Goal: Task Accomplishment & Management: Manage account settings

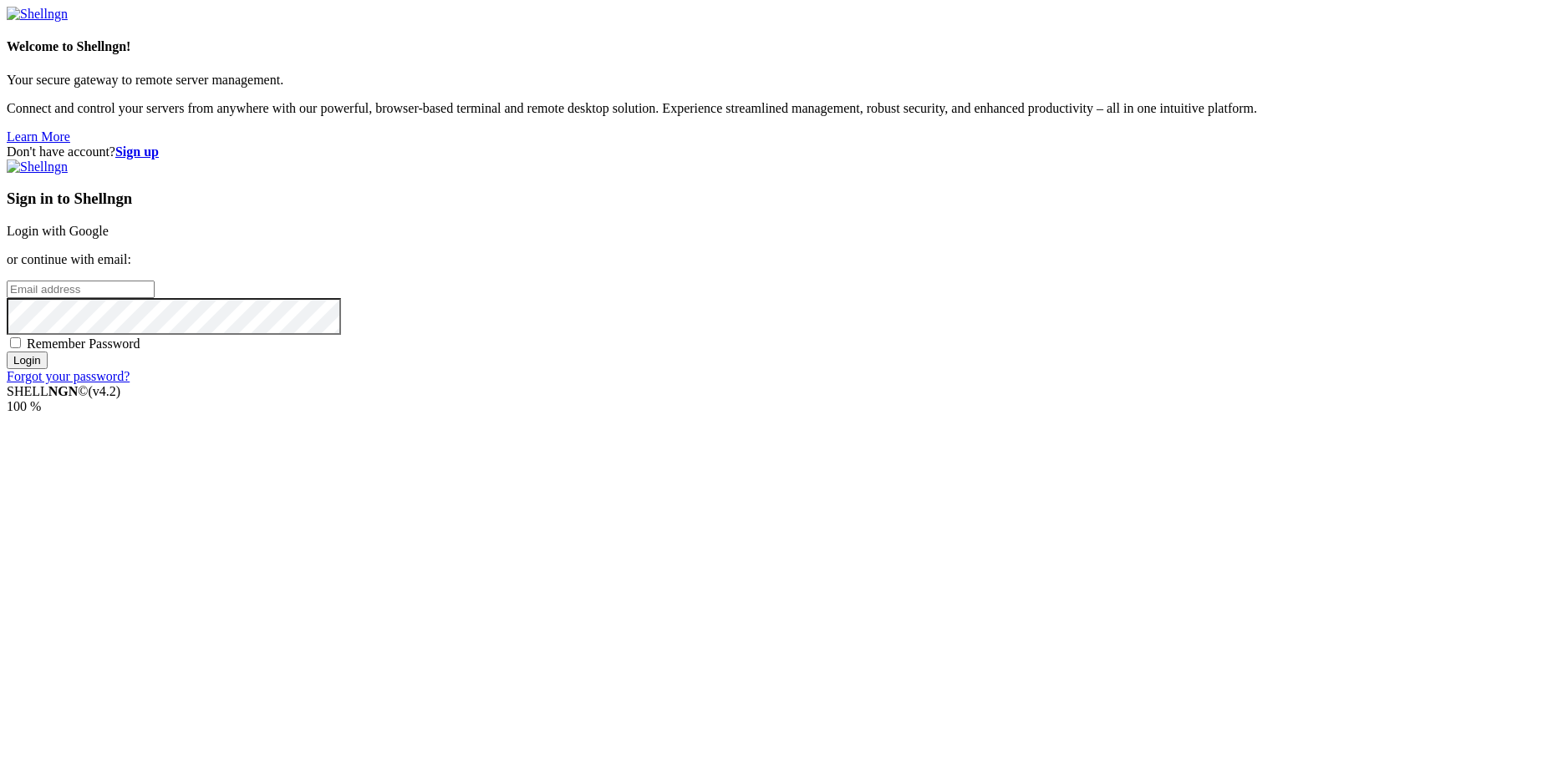
type input "[EMAIL_ADDRESS][DOMAIN_NAME]"
click at [141, 350] on span "Remember Password" at bounding box center [83, 344] width 114 height 15
click at [21, 349] on input "Remember Password" at bounding box center [15, 343] width 11 height 11
checkbox input "true"
click at [47, 370] on input "Login" at bounding box center [26, 360] width 41 height 17
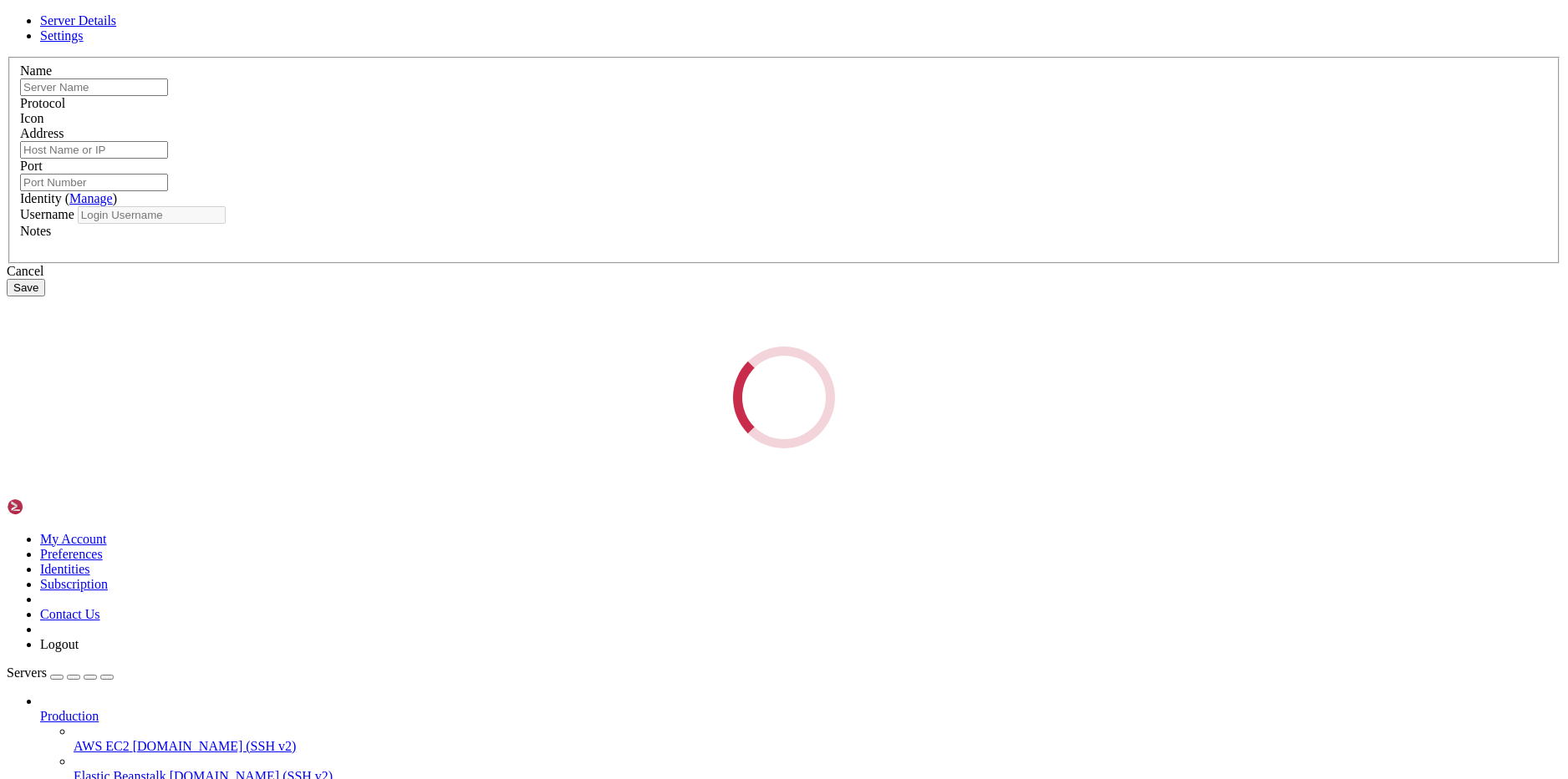
type input "miran"
type input "[TECHNICAL_ID]"
type input "22"
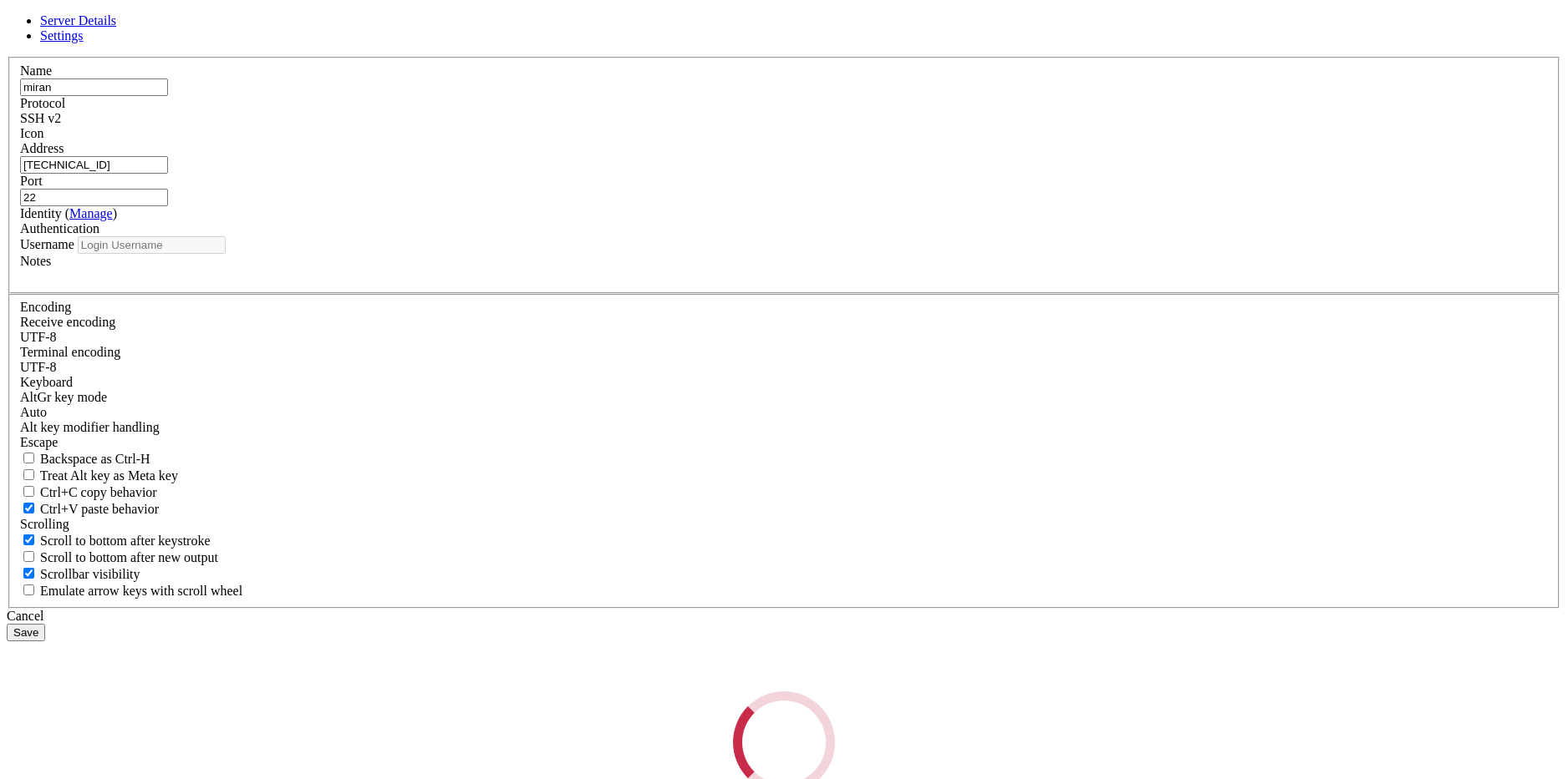
type input "ubuntu"
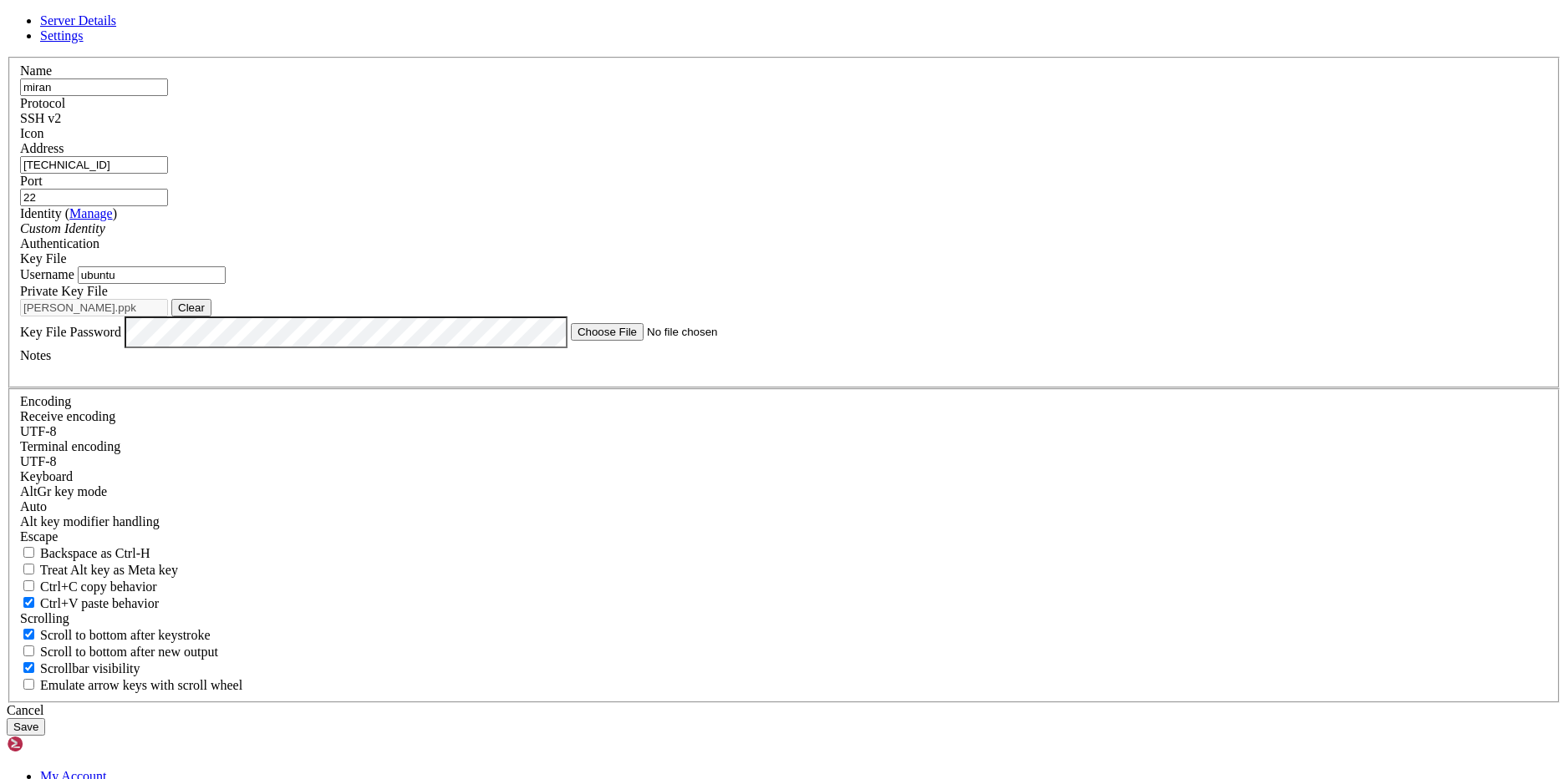
click at [212, 317] on button "Clear" at bounding box center [192, 307] width 40 height 17
click at [914, 267] on div "Key File" at bounding box center [784, 259] width 1528 height 15
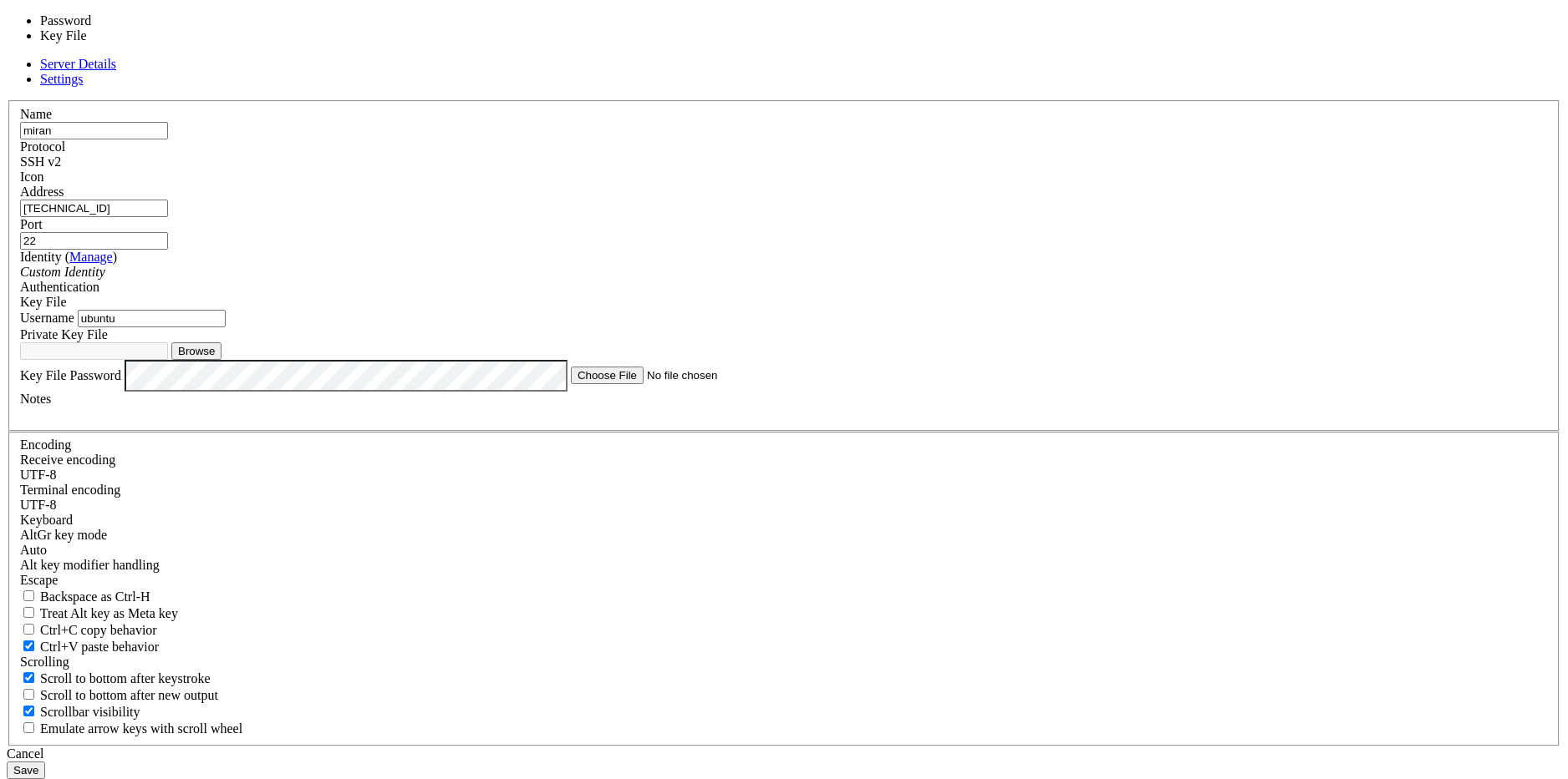
click at [640, 328] on div "Username ubuntu" at bounding box center [784, 318] width 1528 height 17
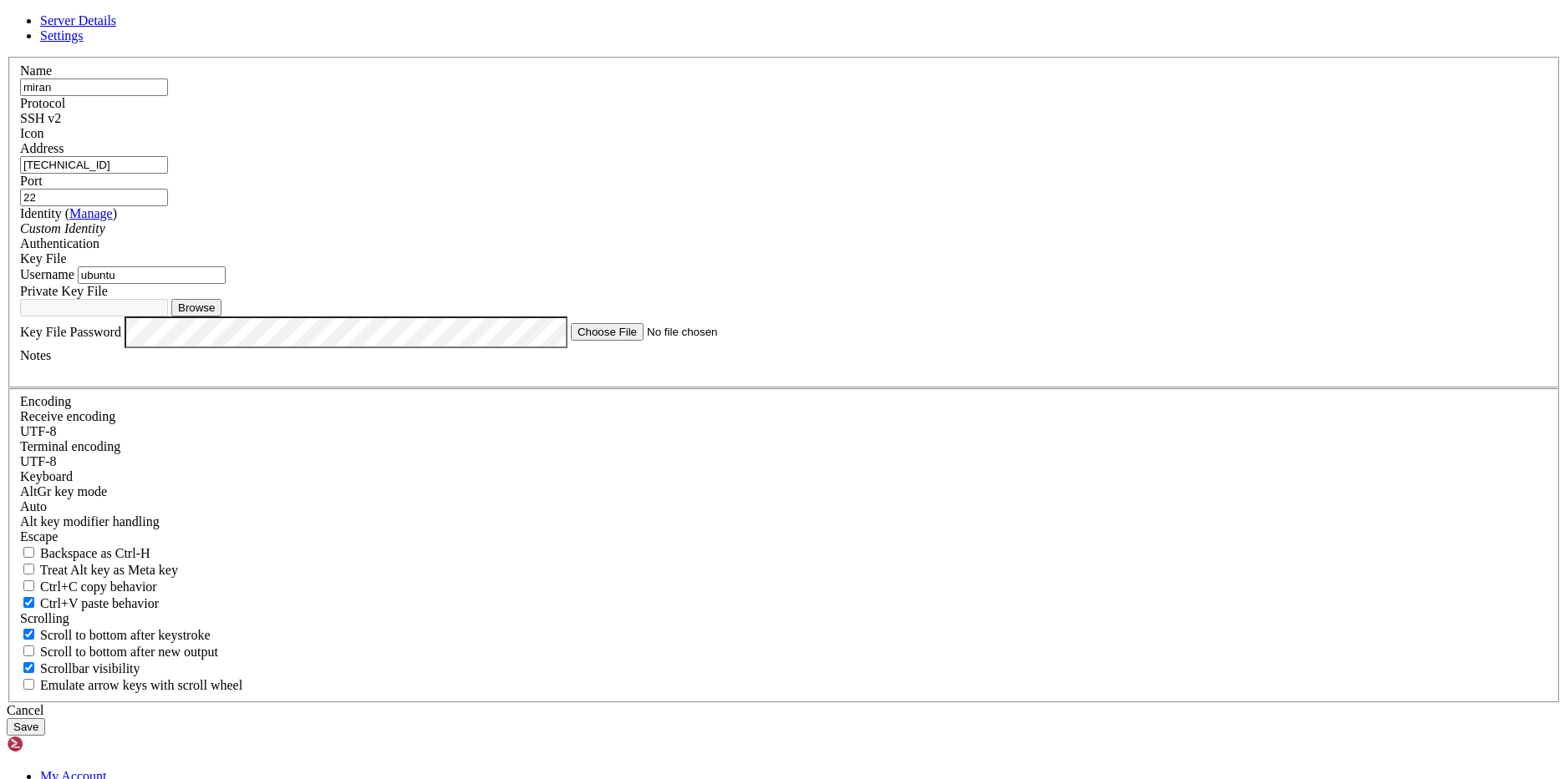
click at [222, 317] on button "Browse" at bounding box center [196, 307] width 50 height 17
type input "42.ppk"
click at [45, 718] on button "Save" at bounding box center [25, 726] width 38 height 17
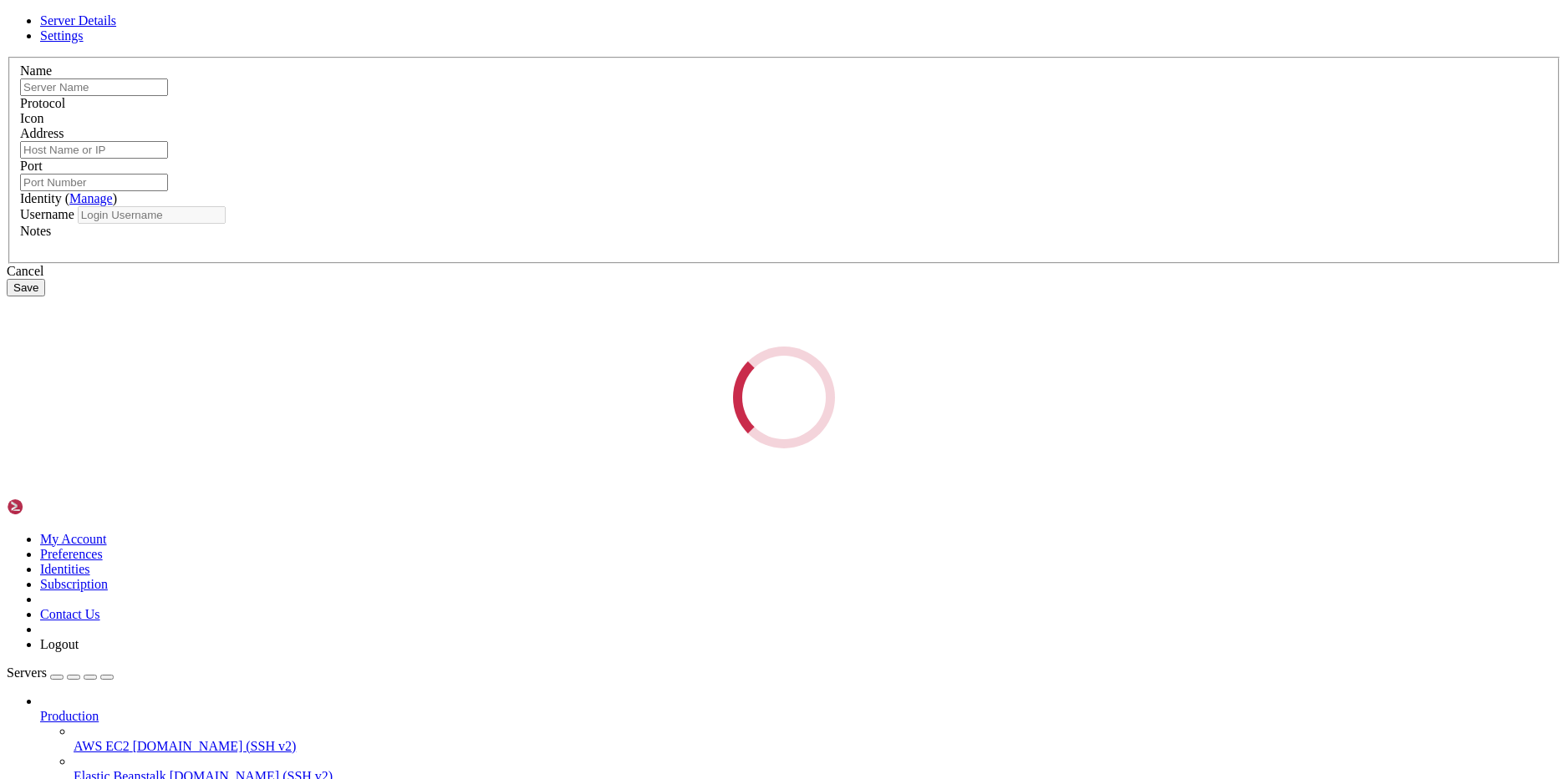
type input "miran"
type input "[TECHNICAL_ID]"
type input "22"
type input "ubuntu"
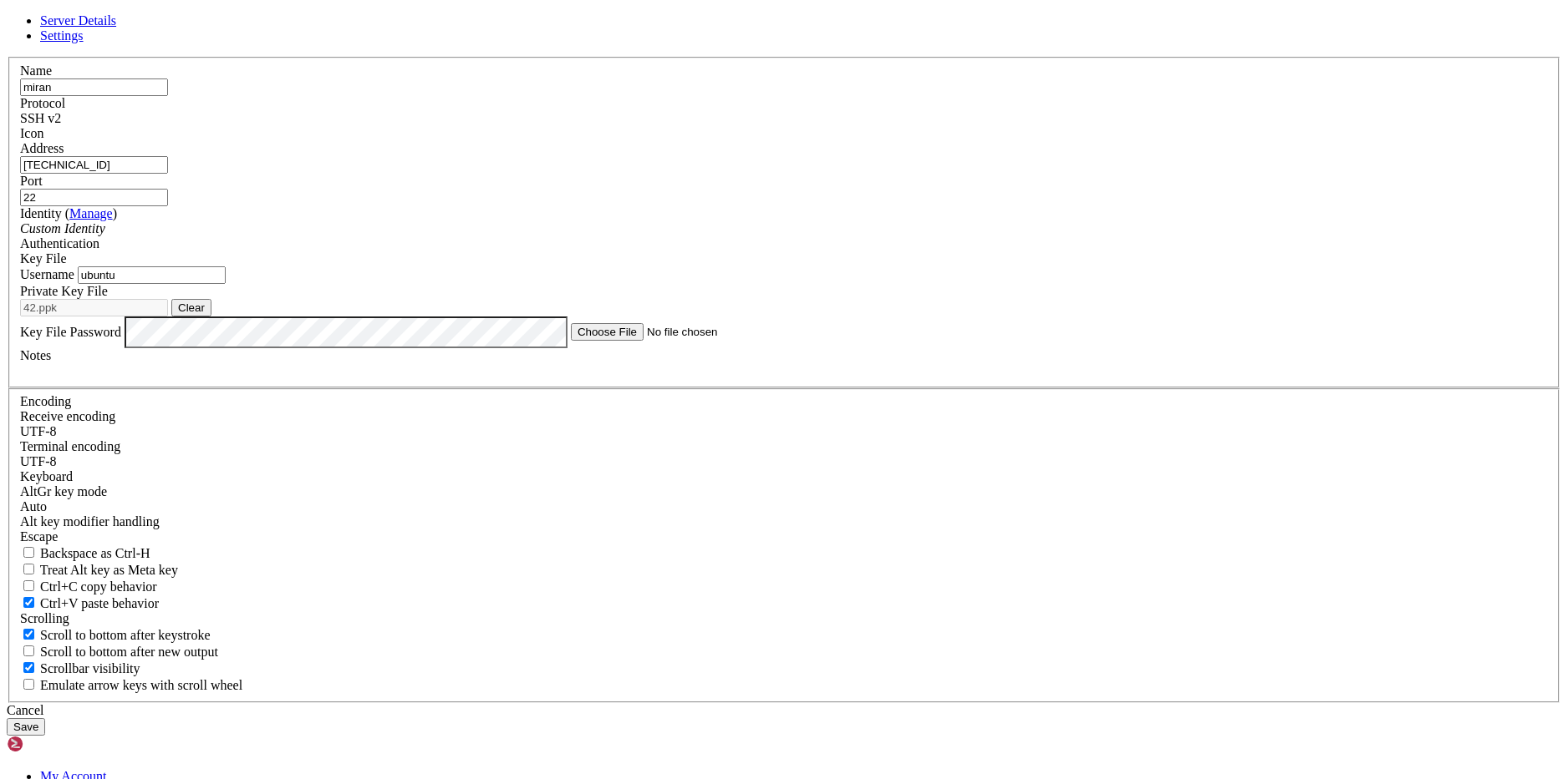
click at [168, 173] on input "[TECHNICAL_ID]" at bounding box center [94, 164] width 148 height 17
paste input "[TECHNICAL_ID]"
type input "[TECHNICAL_ID]"
click at [45, 718] on button "Save" at bounding box center [25, 726] width 38 height 17
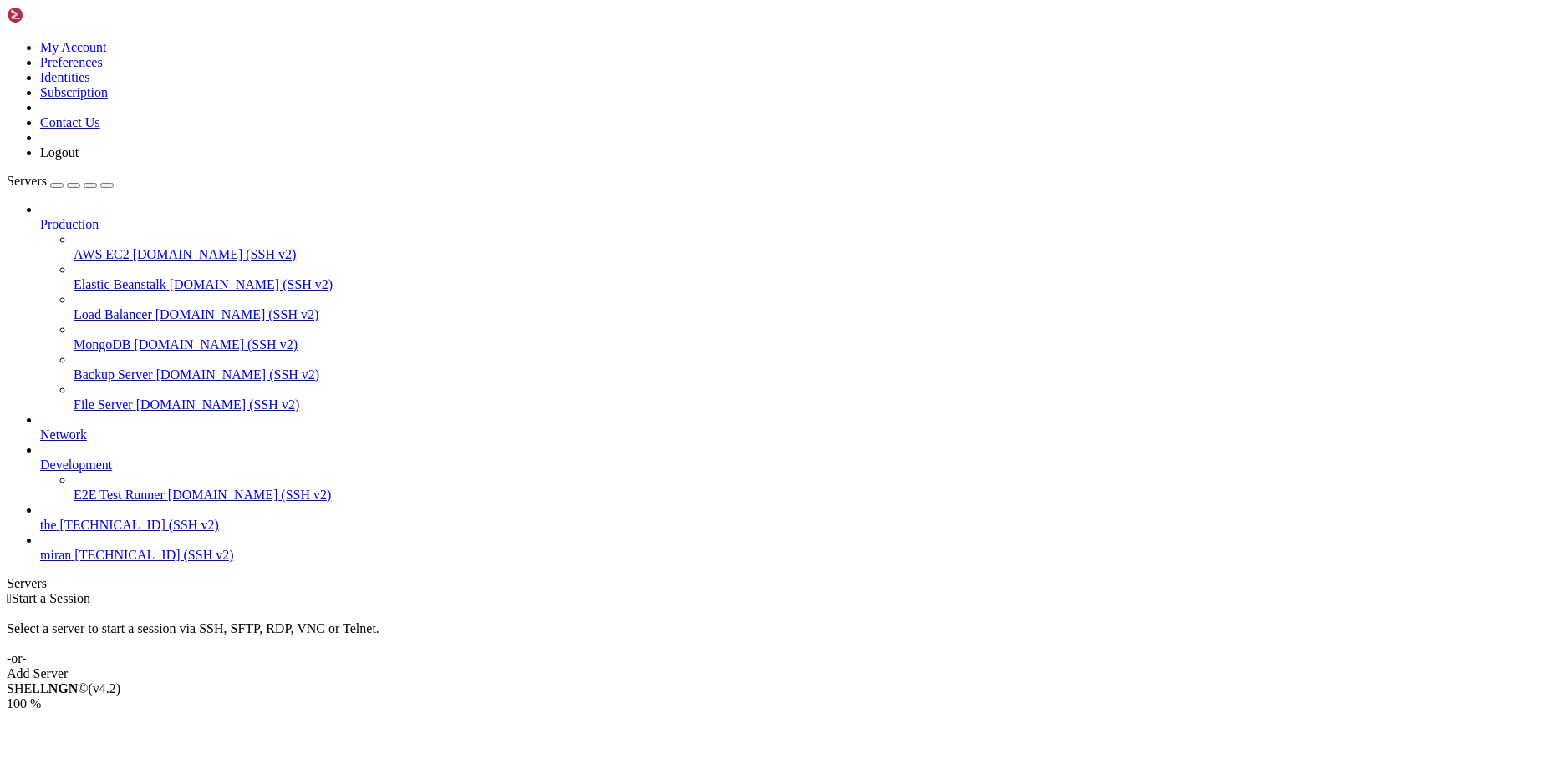
click at [74, 562] on span "[TECHNICAL_ID] (SSH v2)" at bounding box center [154, 556] width 159 height 15
